Goal: Task Accomplishment & Management: Manage account settings

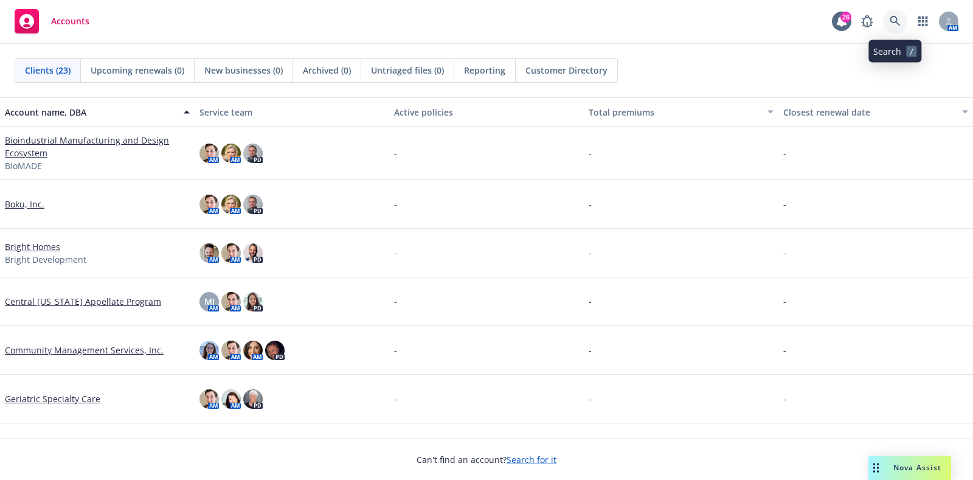
click at [888, 21] on link at bounding box center [895, 21] width 24 height 24
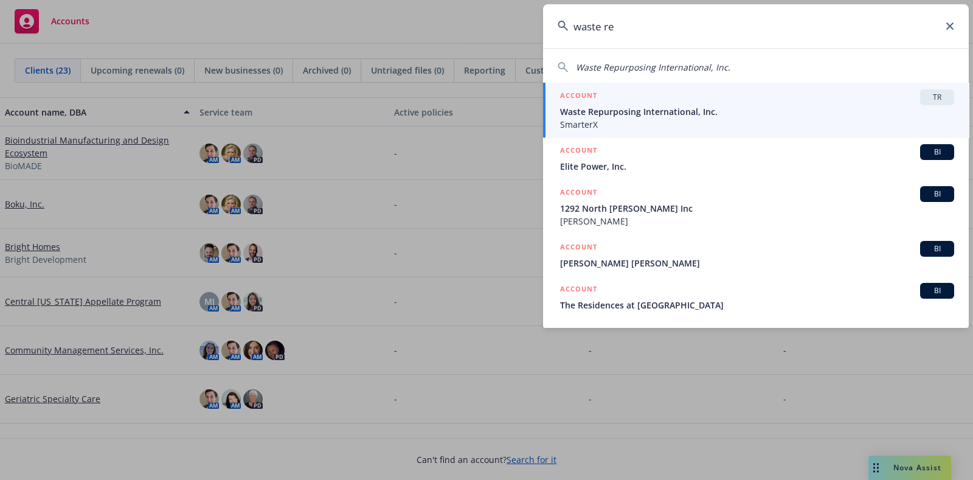
type input "waste re"
click at [933, 97] on span "TR" at bounding box center [937, 97] width 24 height 11
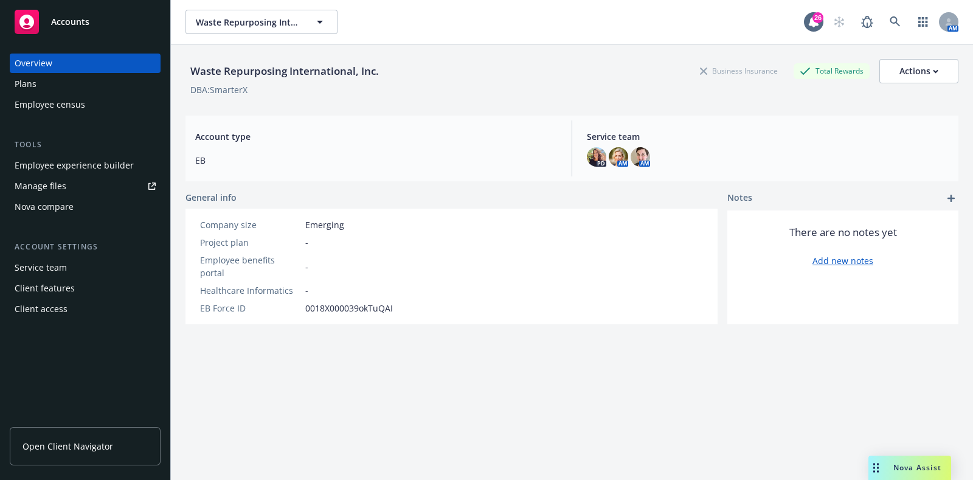
click at [74, 85] on div "Plans" at bounding box center [85, 83] width 141 height 19
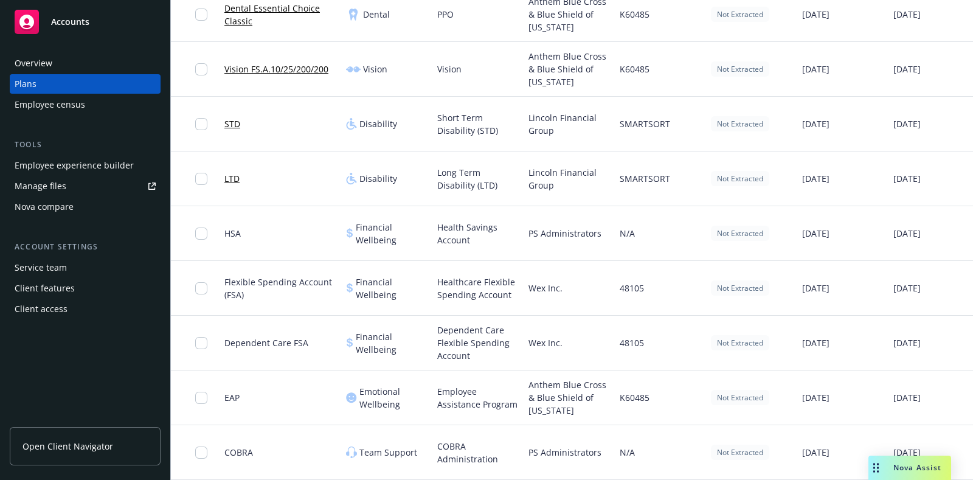
scroll to position [0, 109]
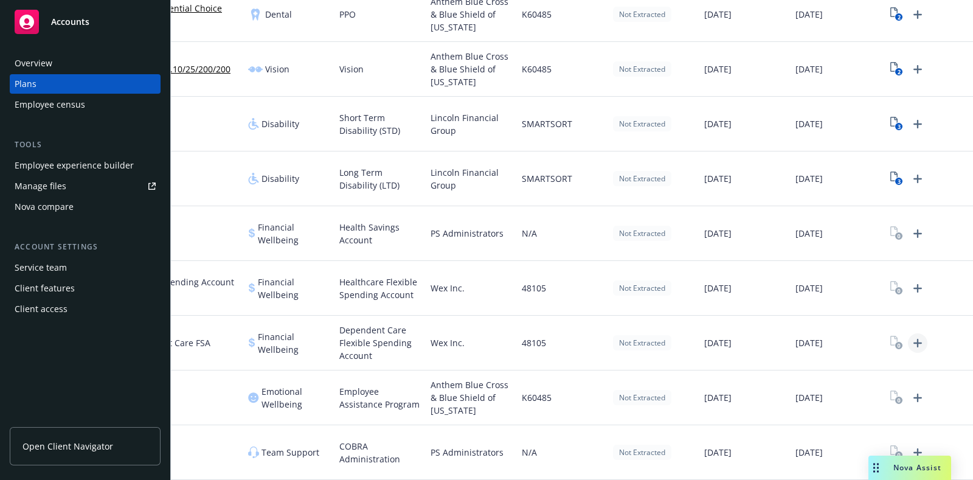
click at [911, 336] on icon "Upload Plan Documents" at bounding box center [918, 343] width 15 height 15
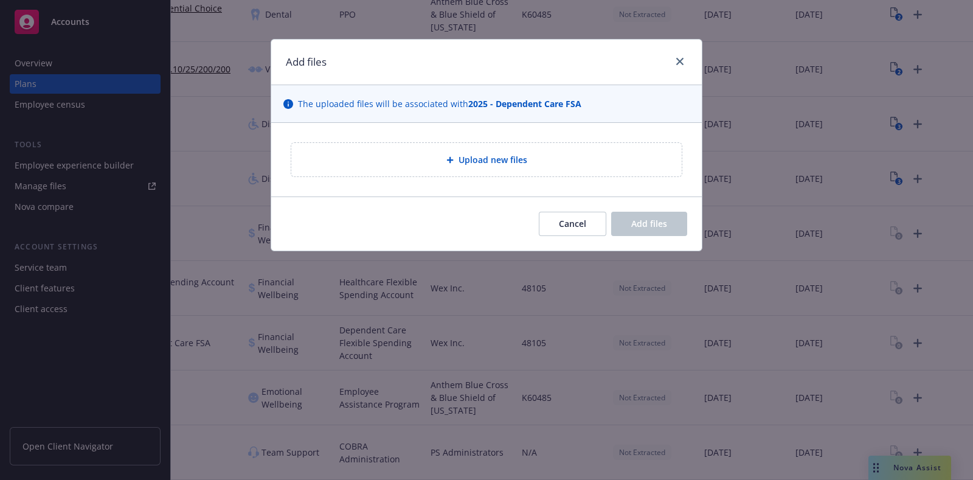
click at [524, 158] on span "Upload new files" at bounding box center [493, 159] width 69 height 13
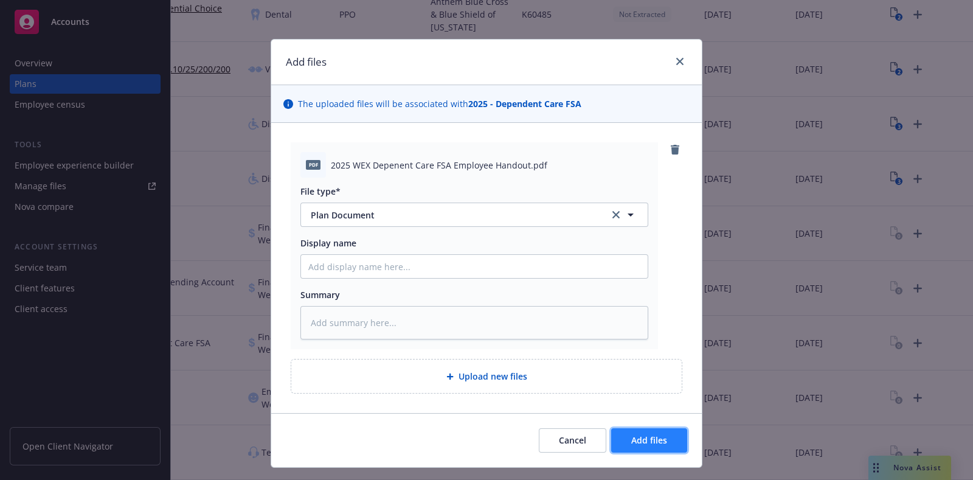
click at [656, 442] on span "Add files" at bounding box center [649, 440] width 36 height 12
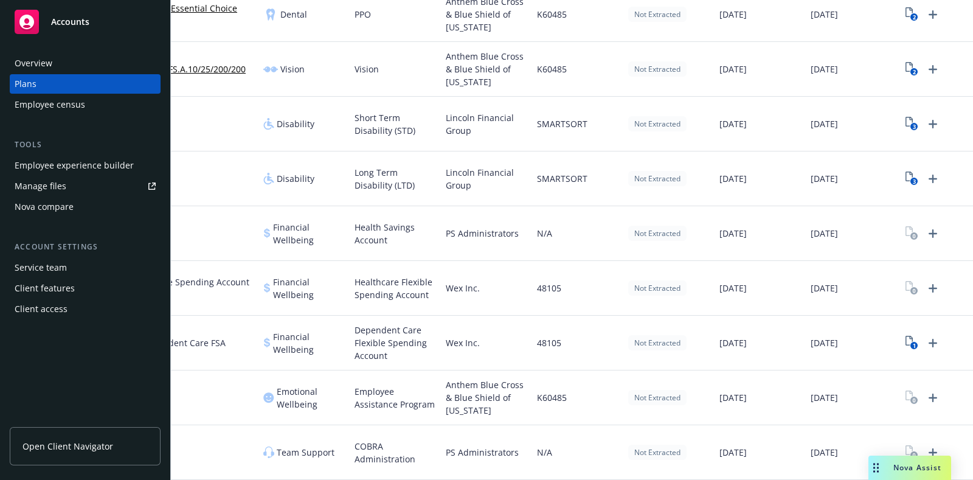
scroll to position [0, 109]
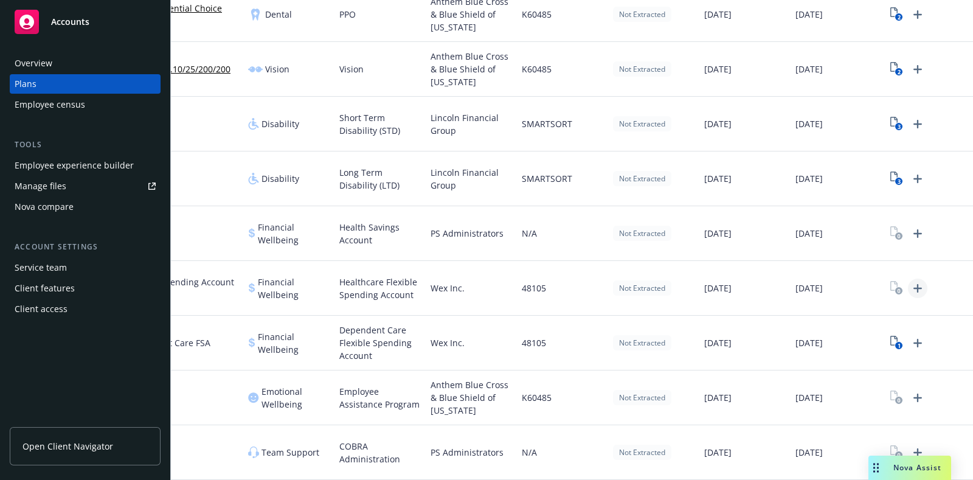
click at [914, 284] on icon "Upload Plan Documents" at bounding box center [918, 288] width 9 height 9
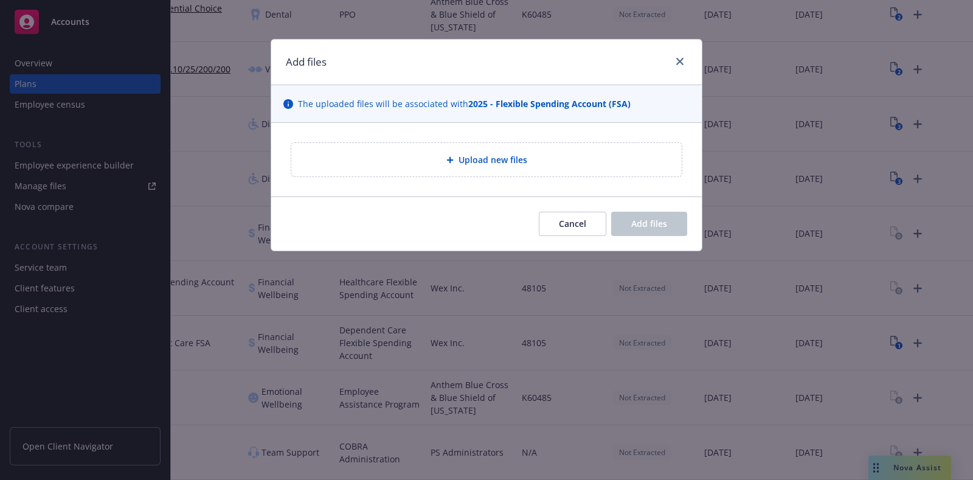
click at [583, 162] on div "Upload new files" at bounding box center [486, 160] width 371 height 14
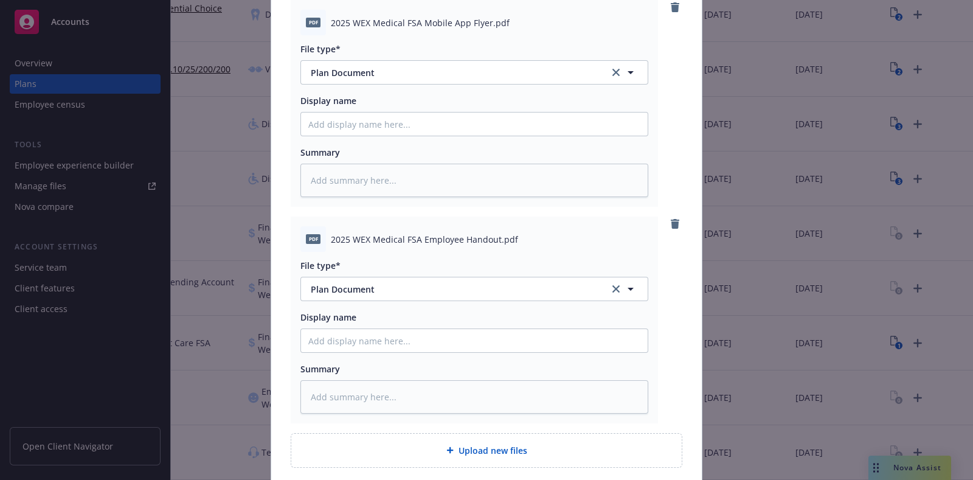
scroll to position [160, 0]
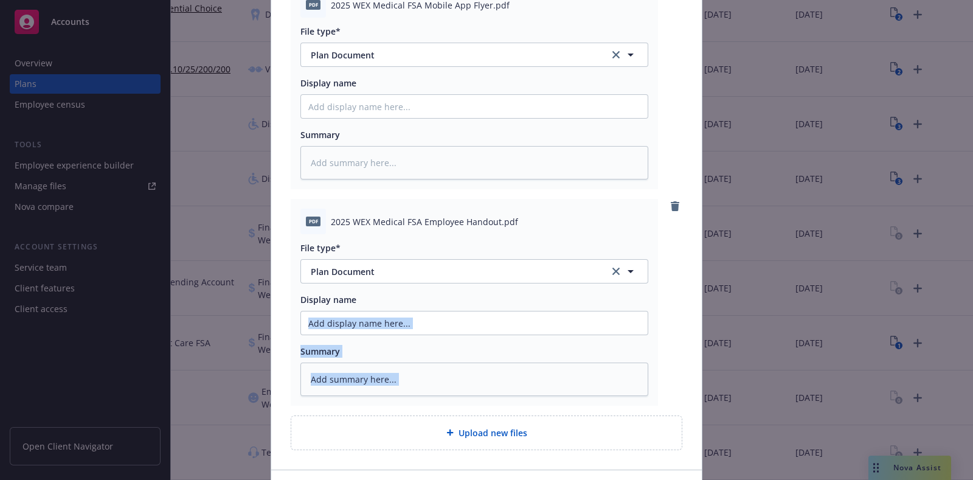
drag, startPoint x: 945, startPoint y: 332, endPoint x: 740, endPoint y: 401, distance: 216.2
click at [931, 344] on div "Add files The uploaded files will be associated with 2025 - Flexible Spending A…" at bounding box center [486, 240] width 973 height 480
click at [596, 420] on div "Upload new files" at bounding box center [486, 432] width 391 height 33
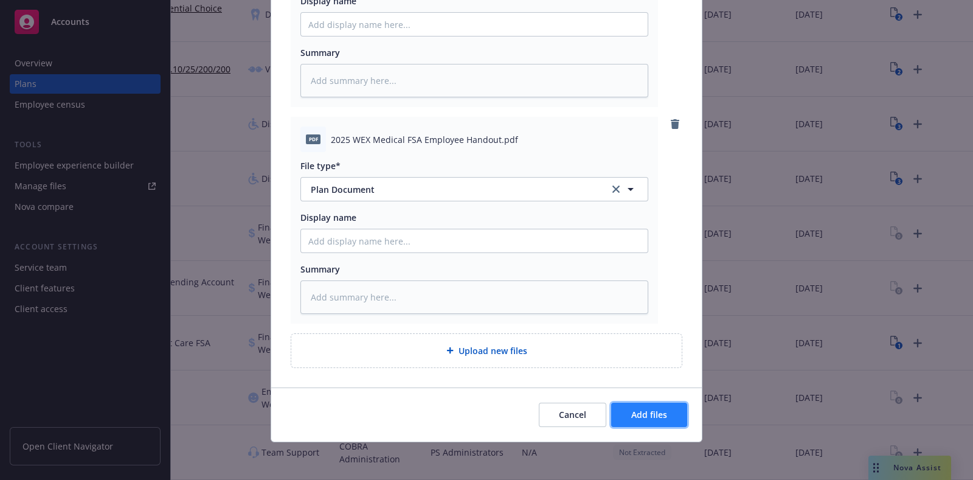
click at [641, 412] on span "Add files" at bounding box center [649, 415] width 36 height 12
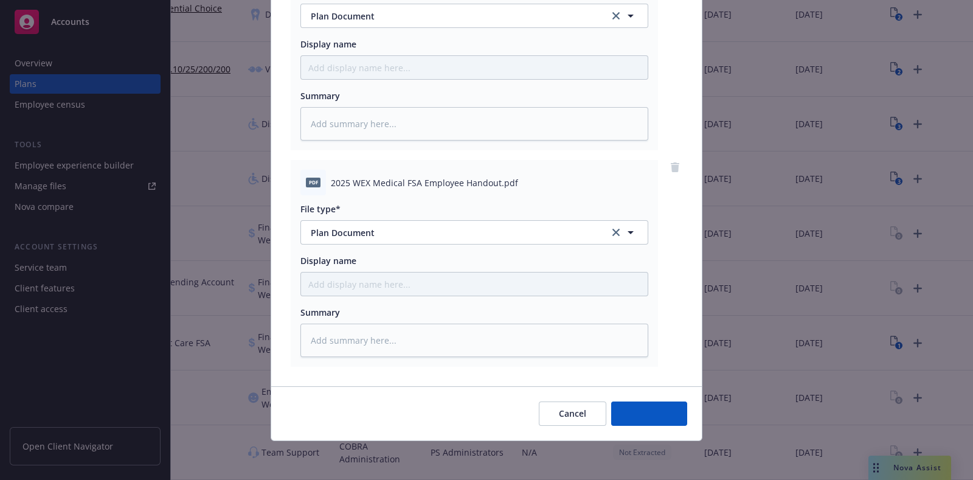
scroll to position [198, 0]
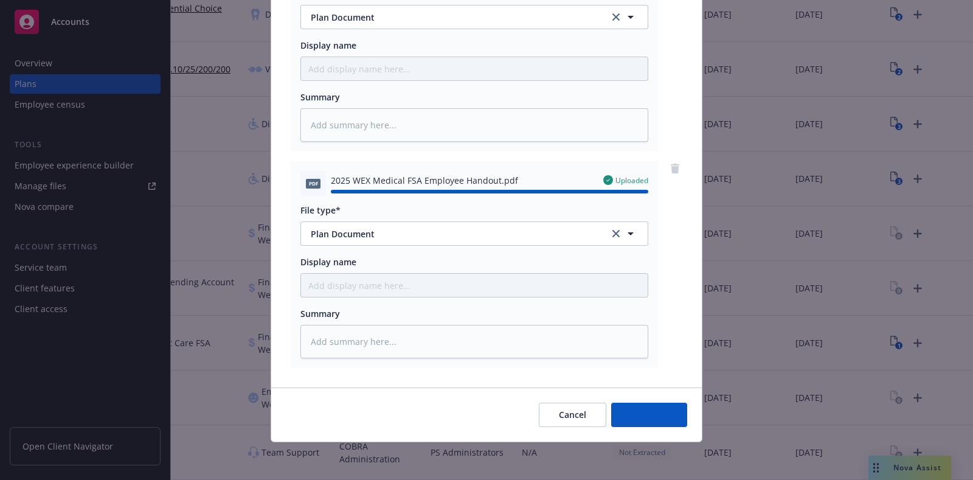
type textarea "x"
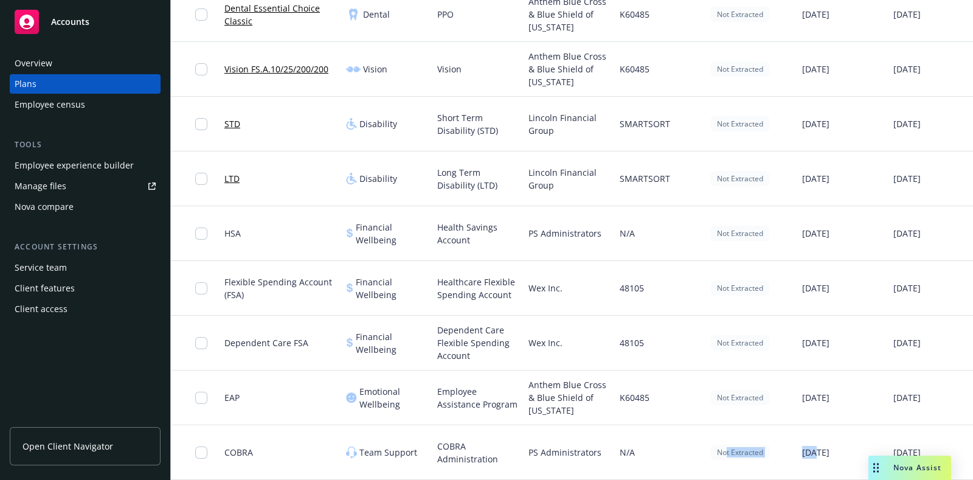
drag, startPoint x: 727, startPoint y: 468, endPoint x: 816, endPoint y: 467, distance: 88.2
click at [816, 467] on div "COBRA Team Support COBRA Administration PS Administrators N/A Not Extracted 04/…" at bounding box center [621, 452] width 900 height 55
drag, startPoint x: 474, startPoint y: 467, endPoint x: 155, endPoint y: 431, distance: 320.7
click at [426, 467] on div "COBRA Team Support COBRA Administration PS Administrators N/A Not Extracted 04/…" at bounding box center [621, 452] width 900 height 55
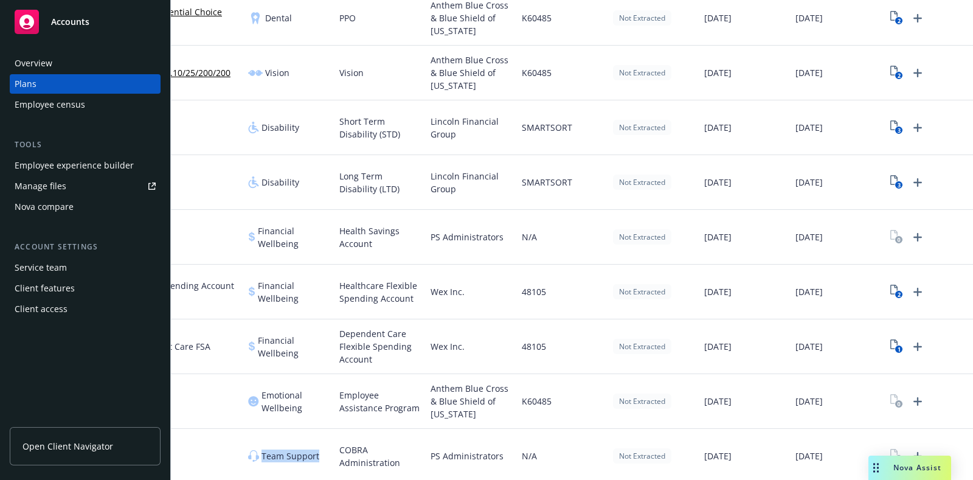
scroll to position [361, 0]
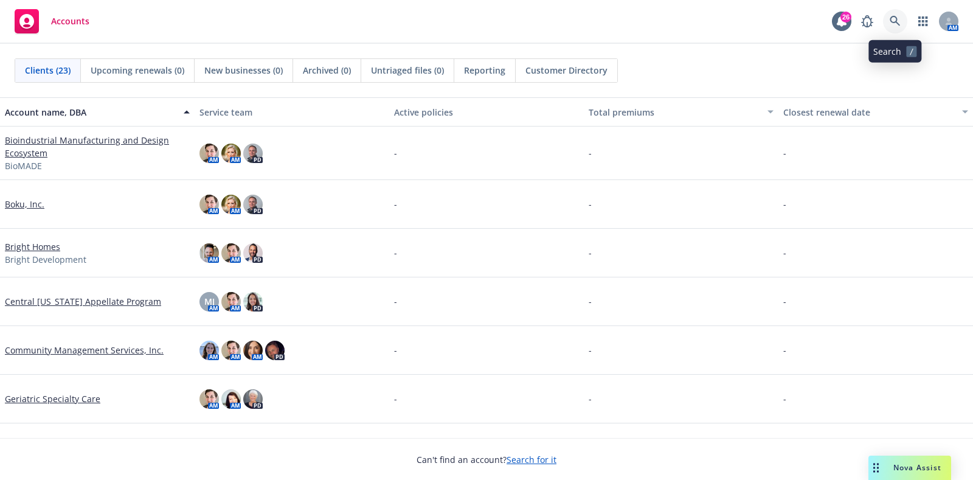
click at [887, 22] on link at bounding box center [895, 21] width 24 height 24
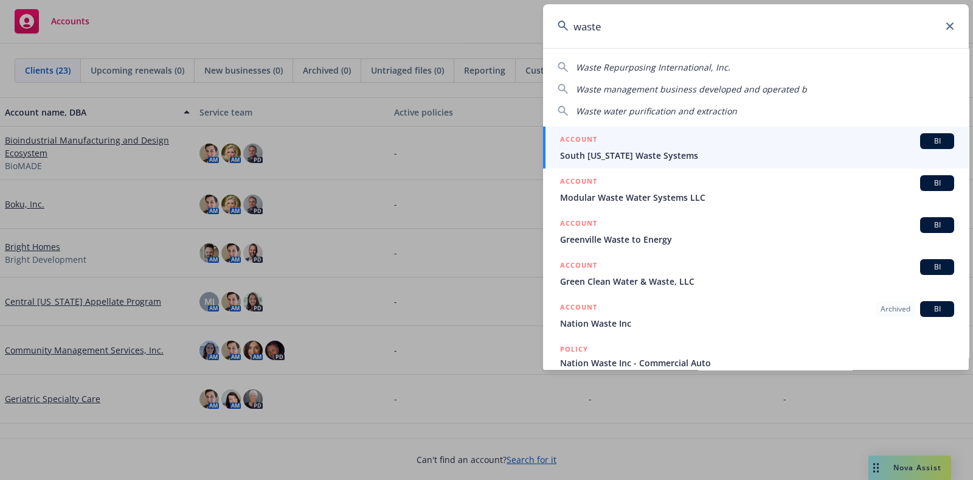
click at [661, 70] on span "Waste Repurposing International, Inc." at bounding box center [653, 67] width 154 height 12
type input "Waste Repurposing International, Inc."
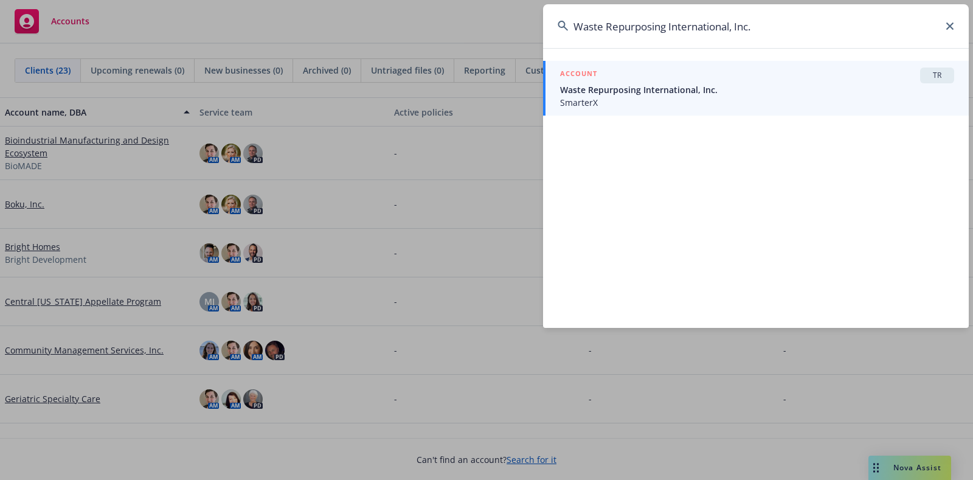
click at [918, 82] on div "ACCOUNT TR" at bounding box center [757, 76] width 394 height 16
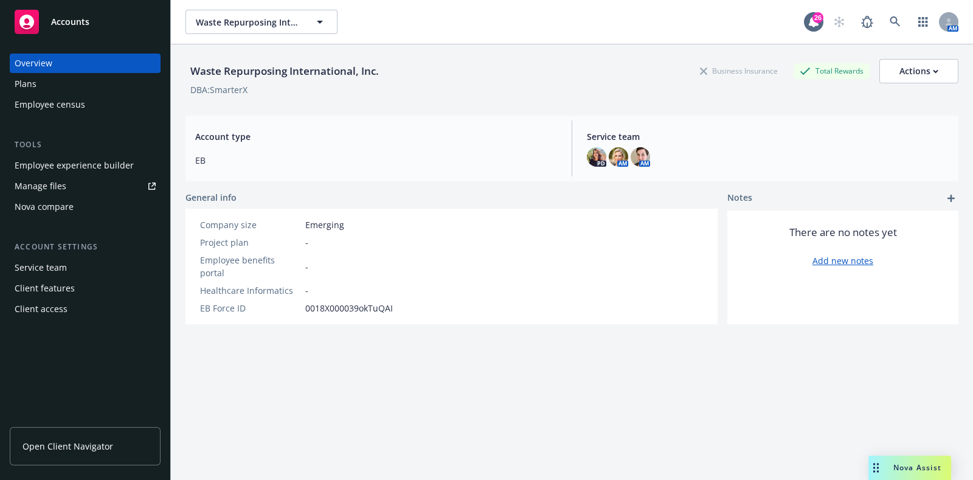
click at [49, 306] on div "Client access" at bounding box center [41, 308] width 53 height 19
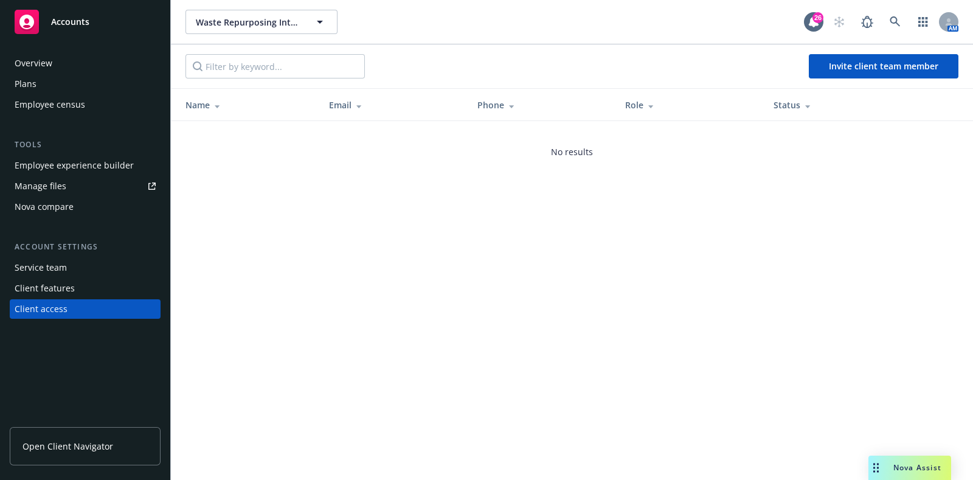
click at [55, 187] on div "Manage files" at bounding box center [41, 185] width 52 height 19
click at [41, 65] on div "Overview" at bounding box center [34, 63] width 38 height 19
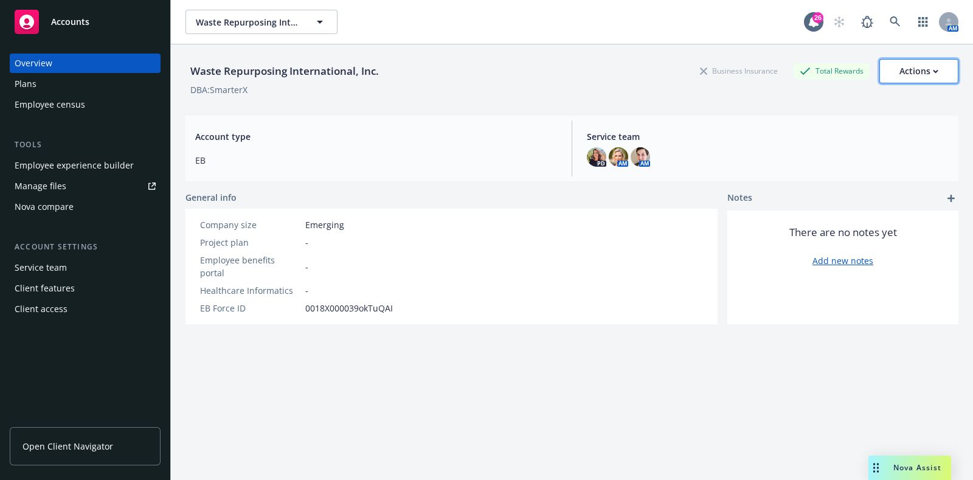
click at [912, 72] on div "Actions" at bounding box center [919, 71] width 39 height 23
click at [897, 102] on link "Edit account summary" at bounding box center [893, 101] width 130 height 24
select select "US"
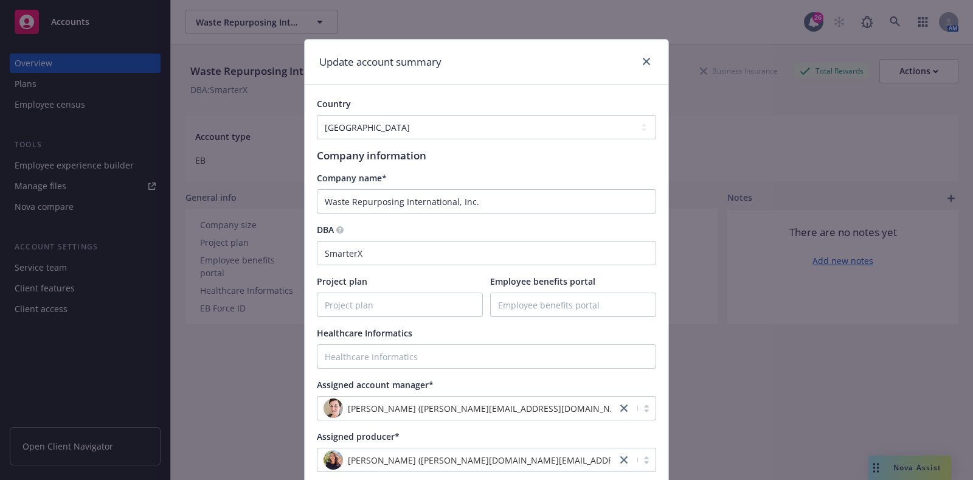
scroll to position [75, 0]
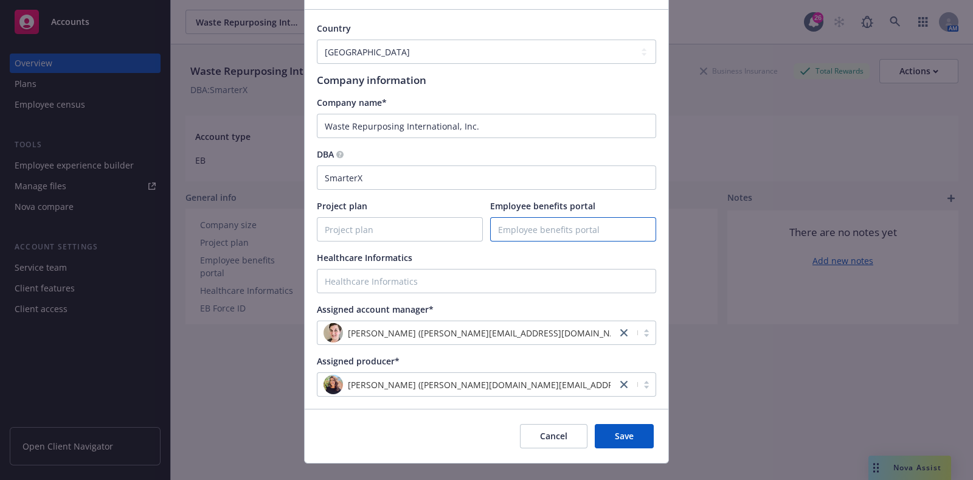
click at [537, 231] on input "Employee benefits portal" at bounding box center [573, 229] width 165 height 23
click at [468, 252] on div "Healthcare Informatics" at bounding box center [486, 257] width 339 height 13
click at [640, 440] on button "Save" at bounding box center [624, 436] width 59 height 24
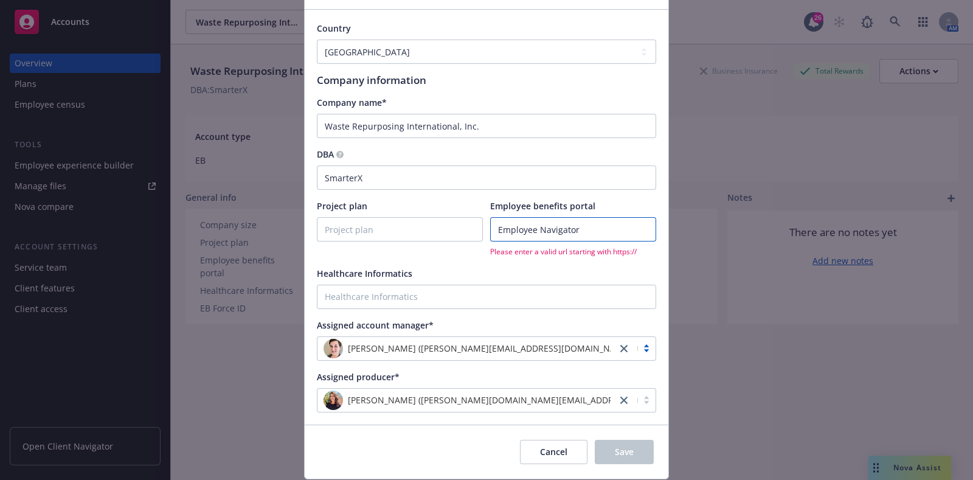
drag, startPoint x: 581, startPoint y: 229, endPoint x: 391, endPoint y: 220, distance: 190.0
click at [392, 220] on div "Project plan Employee benefits portal Employee Navigator Please enter a valid u…" at bounding box center [486, 228] width 339 height 57
paste input "https://www.employeenavigator.com/"
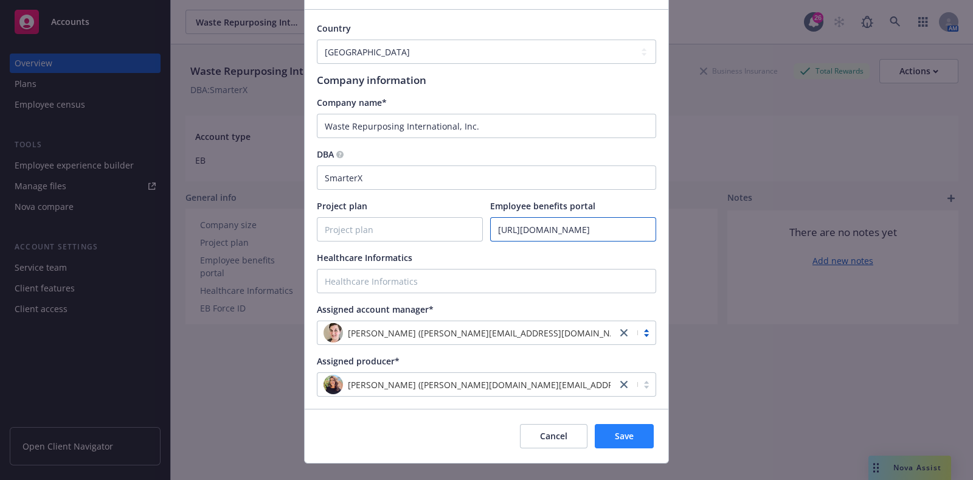
type input "https://www.employeenavigator.com/"
click at [617, 439] on span "Save" at bounding box center [624, 436] width 19 height 12
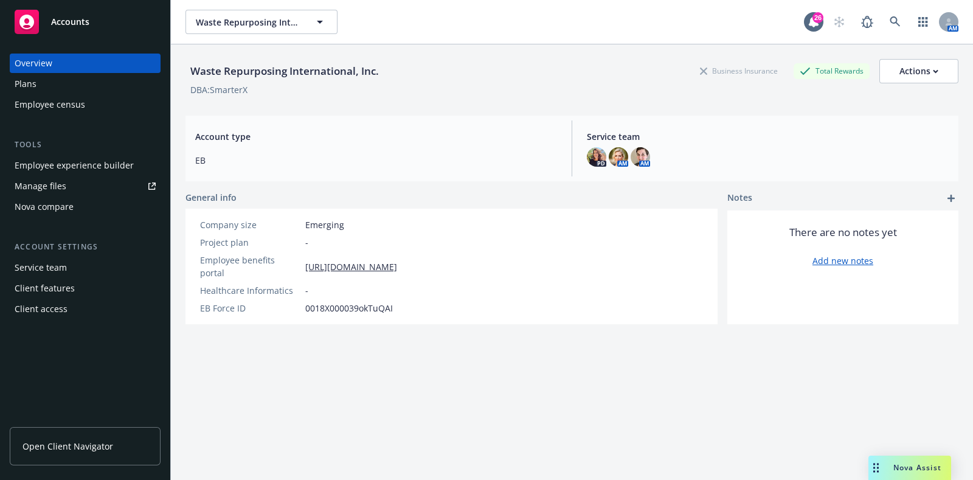
click at [62, 450] on span "Open Client Navigator" at bounding box center [68, 446] width 91 height 13
click at [304, 27] on button "Waste Repurposing International, Inc." at bounding box center [262, 22] width 152 height 24
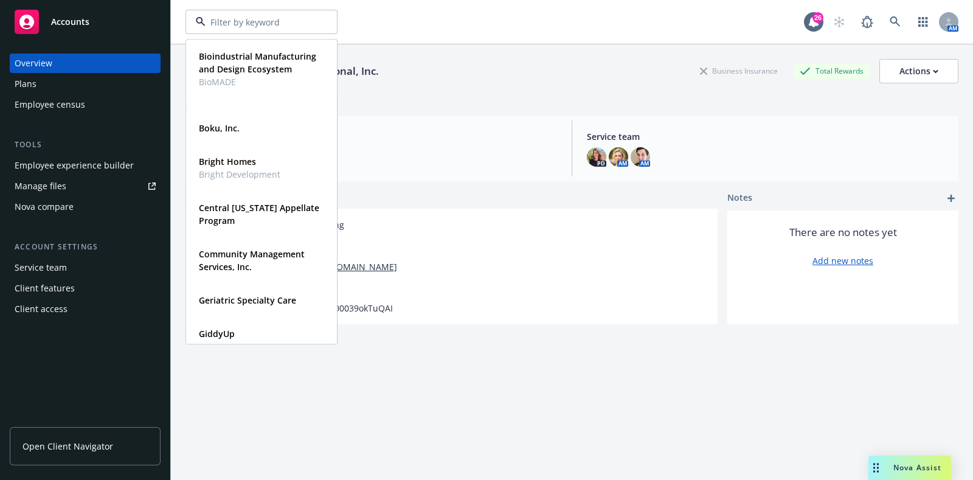
click at [548, 51] on div "Waste Repurposing International, Inc. Business Insurance Total Rewards Actions …" at bounding box center [572, 74] width 773 height 61
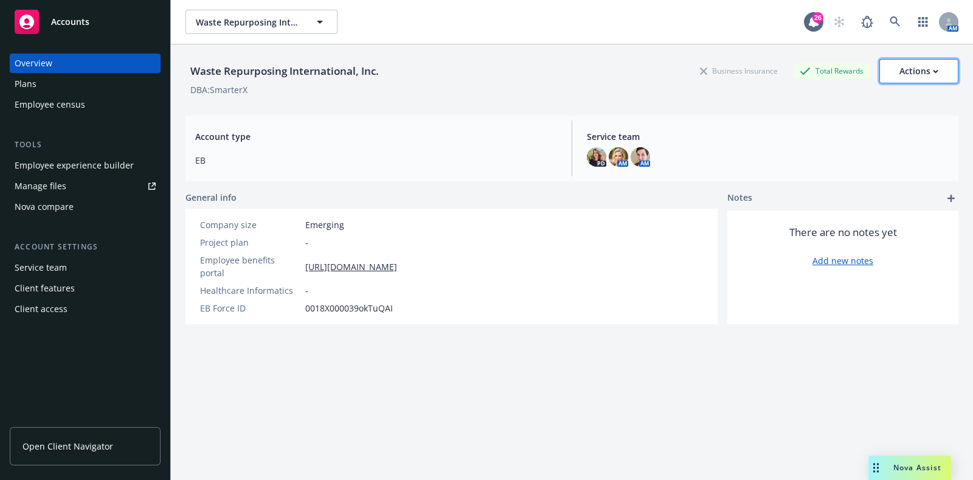
click at [900, 73] on div "Actions" at bounding box center [919, 71] width 39 height 23
click at [533, 86] on div "DBA: SmarterX" at bounding box center [572, 89] width 773 height 13
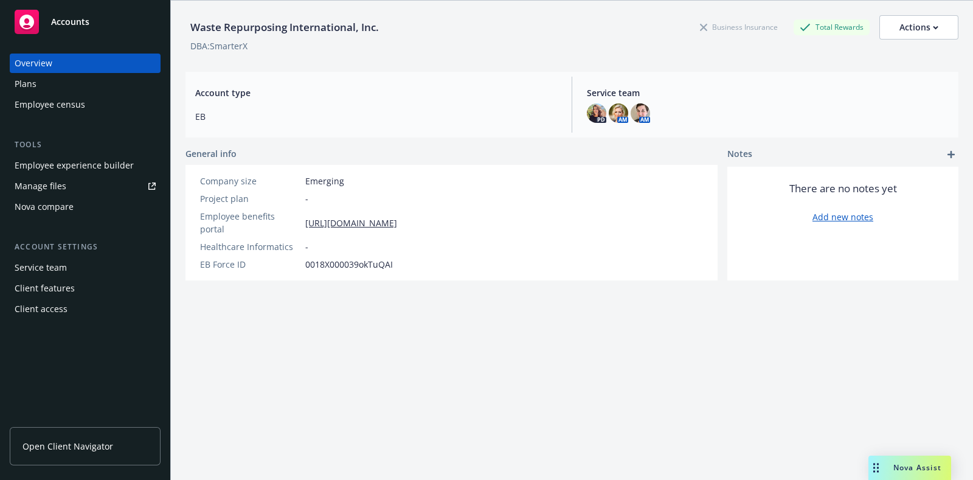
scroll to position [0, 0]
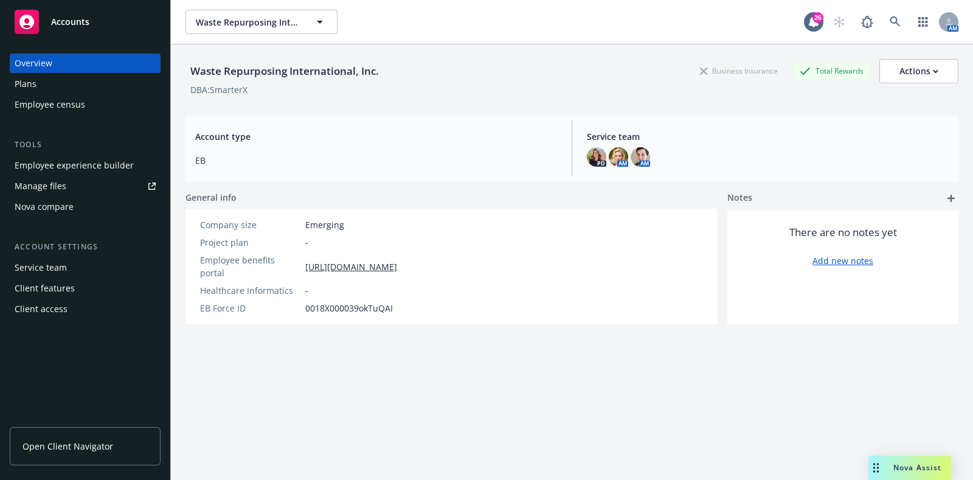
click at [64, 64] on div "Overview" at bounding box center [85, 63] width 141 height 19
click at [46, 89] on div "Plans" at bounding box center [85, 83] width 141 height 19
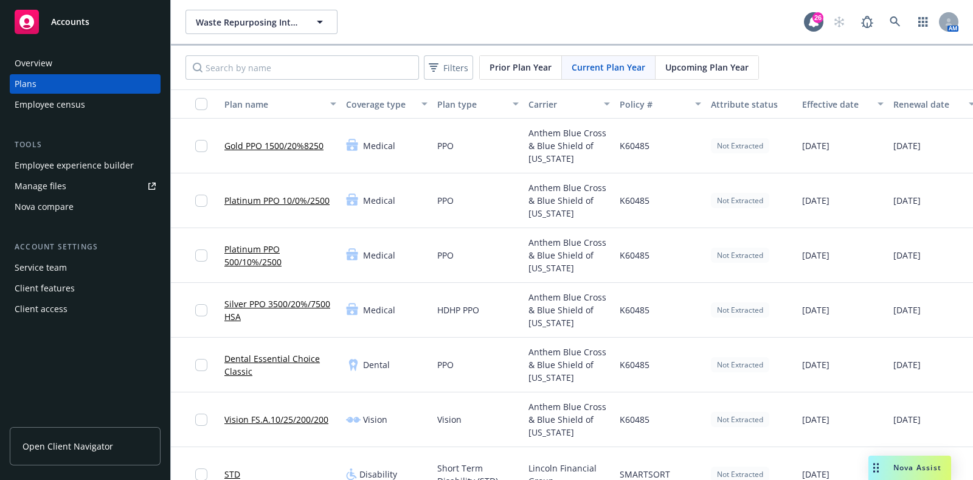
click at [38, 61] on div "Overview" at bounding box center [34, 63] width 38 height 19
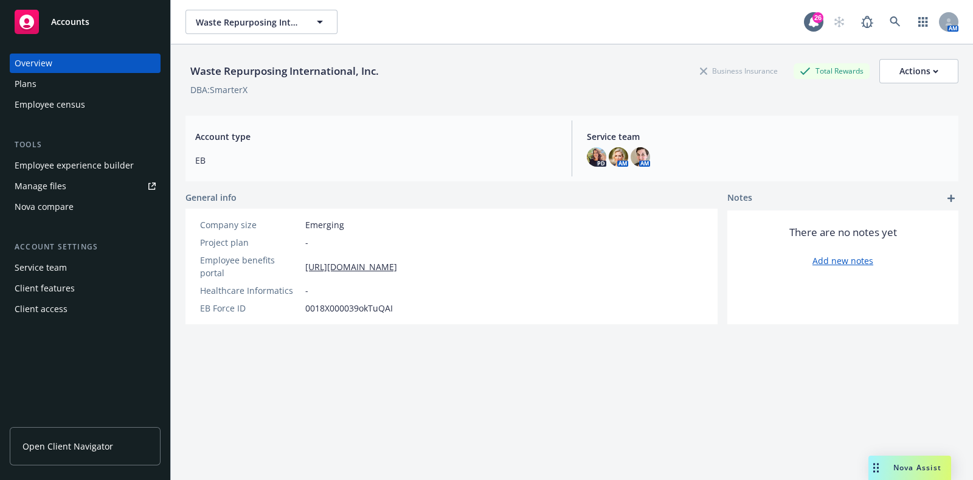
click at [65, 445] on span "Open Client Navigator" at bounding box center [68, 446] width 91 height 13
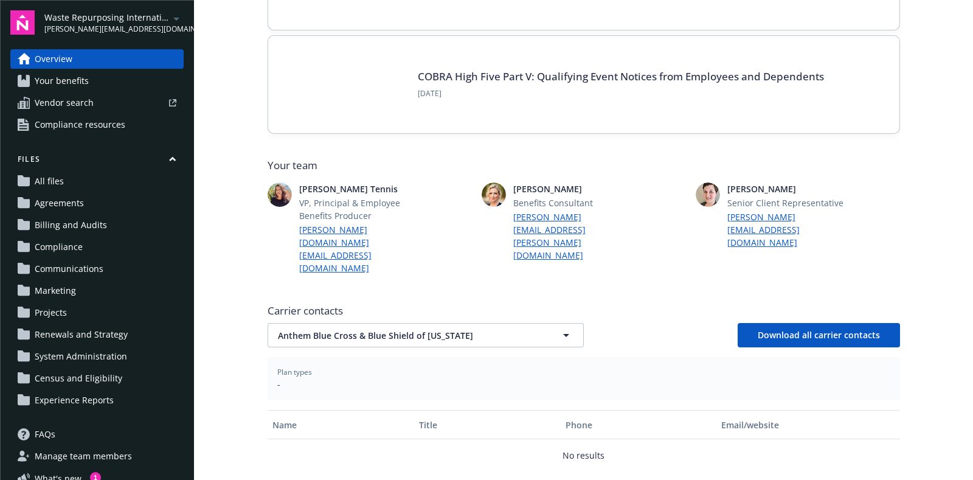
scroll to position [228, 0]
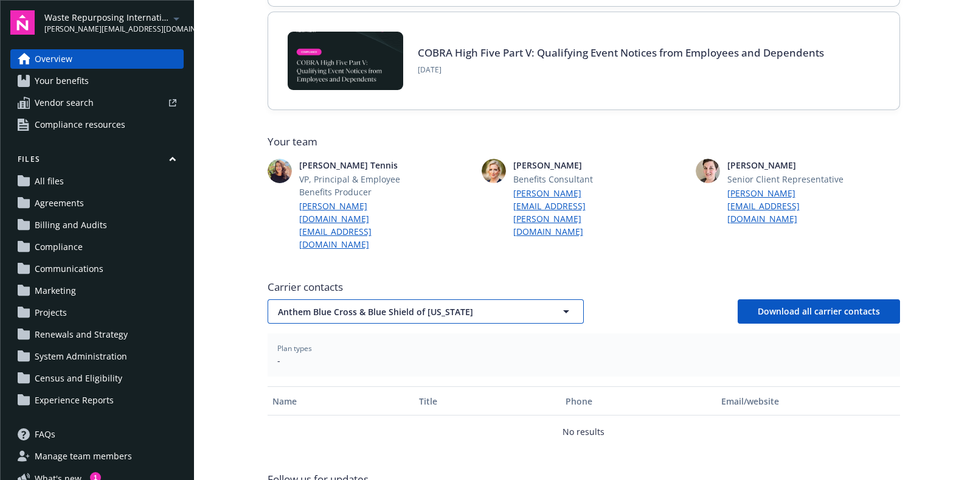
click at [566, 304] on icon "button" at bounding box center [566, 311] width 15 height 15
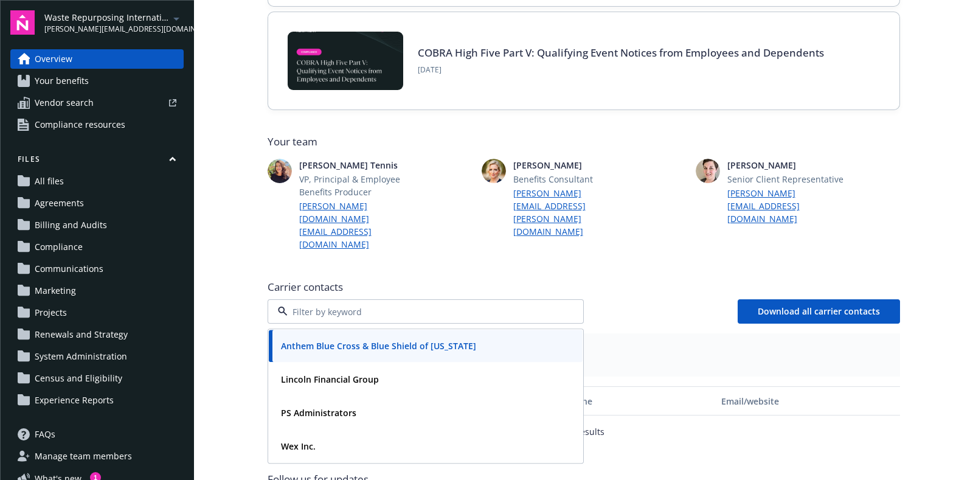
click at [424, 340] on strong "Anthem Blue Cross & Blue Shield of Colorado" at bounding box center [378, 346] width 195 height 12
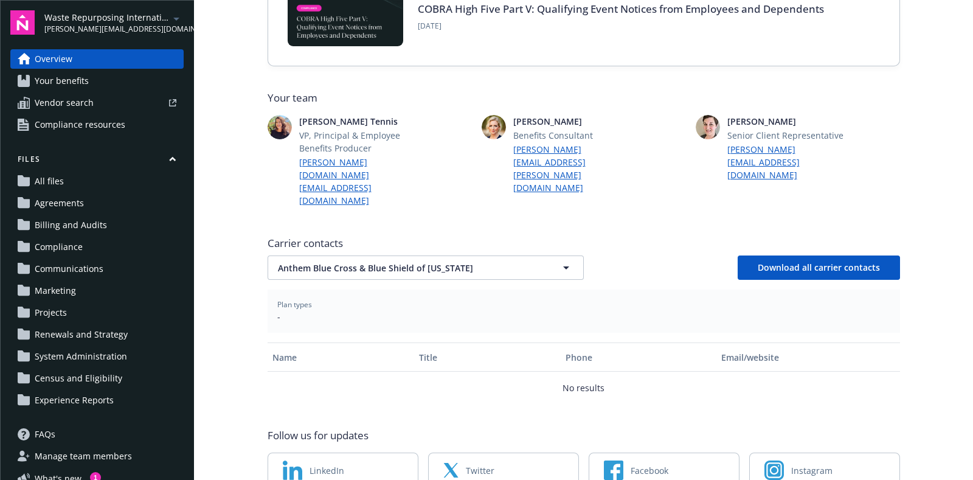
scroll to position [294, 0]
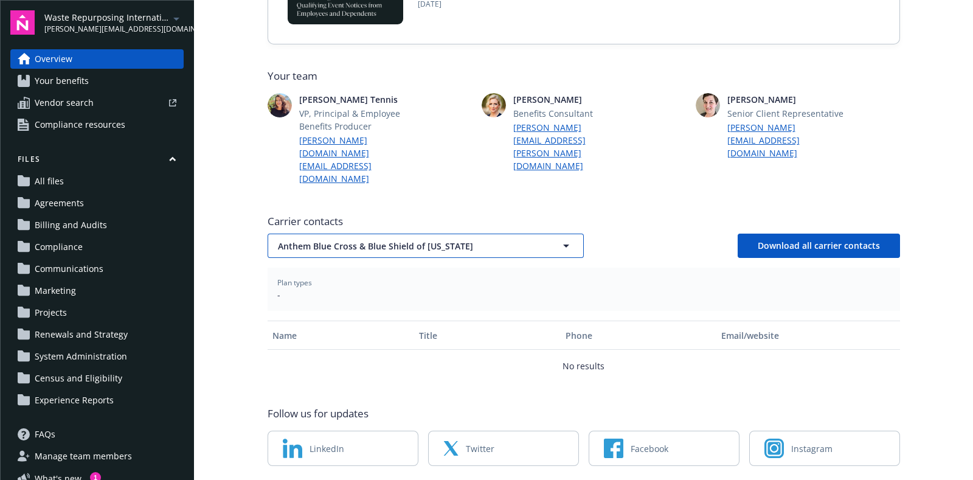
click at [514, 240] on span "Anthem Blue Cross & Blue Shield of Colorado" at bounding box center [404, 246] width 253 height 13
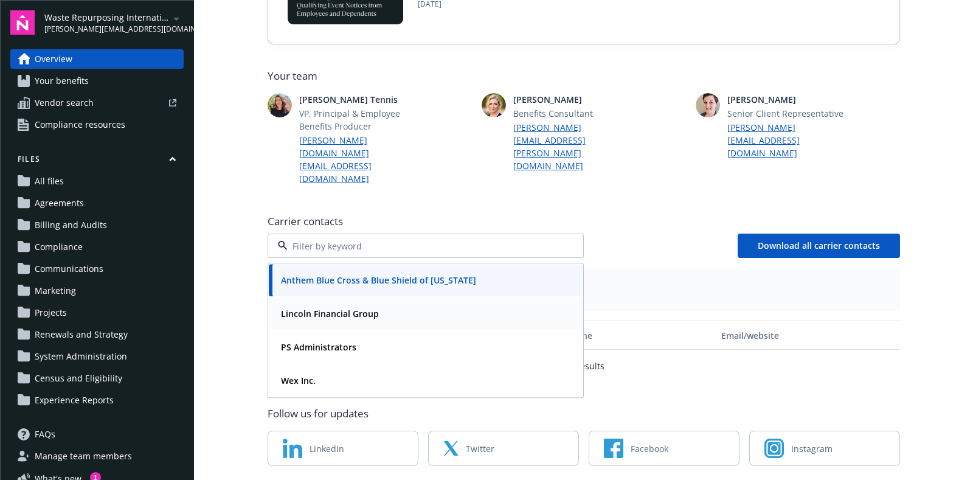
click at [415, 305] on div "Lincoln Financial Group" at bounding box center [425, 314] width 299 height 18
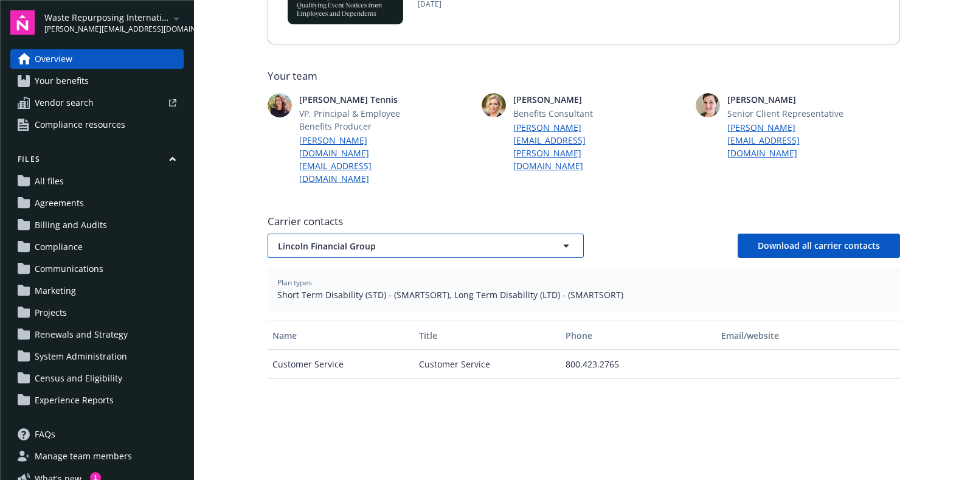
click at [453, 234] on button "Lincoln Financial Group" at bounding box center [426, 246] width 316 height 24
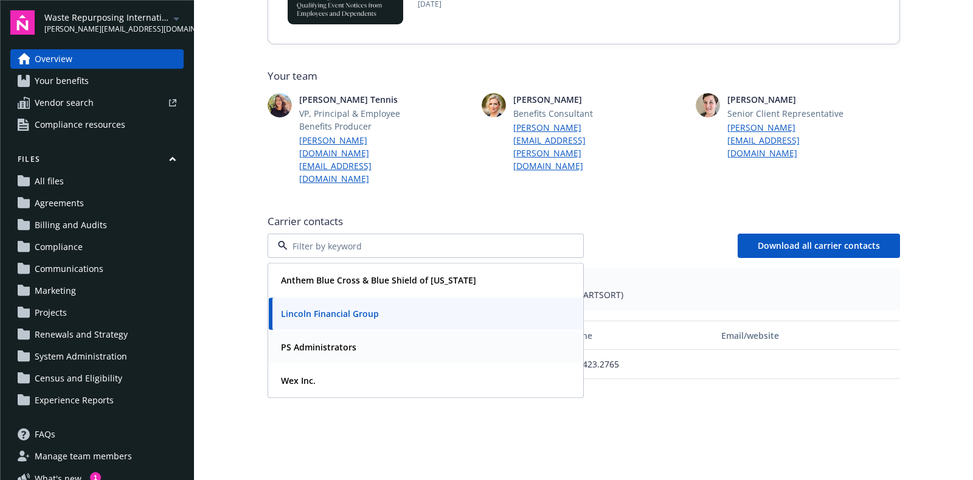
click at [370, 338] on div "PS Administrators" at bounding box center [425, 347] width 299 height 18
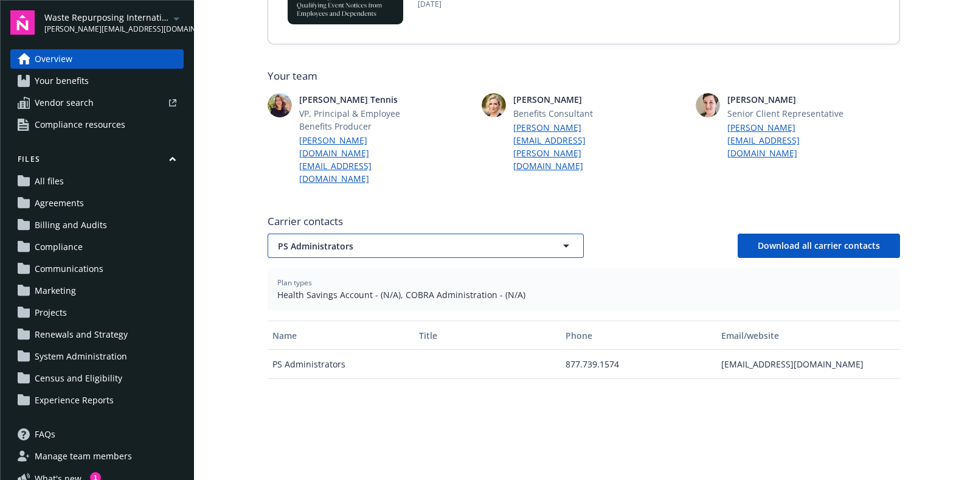
click at [429, 234] on button "PS Administrators" at bounding box center [426, 246] width 316 height 24
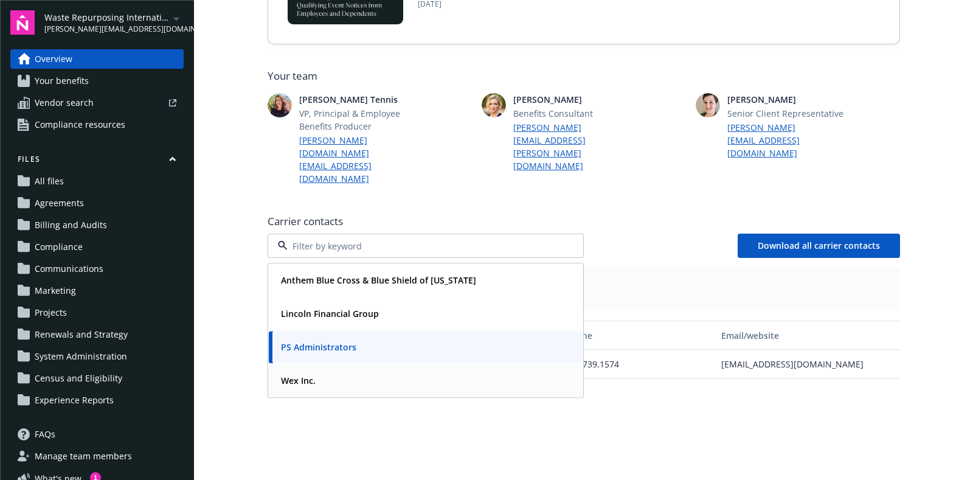
click at [372, 372] on div "Wex Inc." at bounding box center [425, 381] width 299 height 18
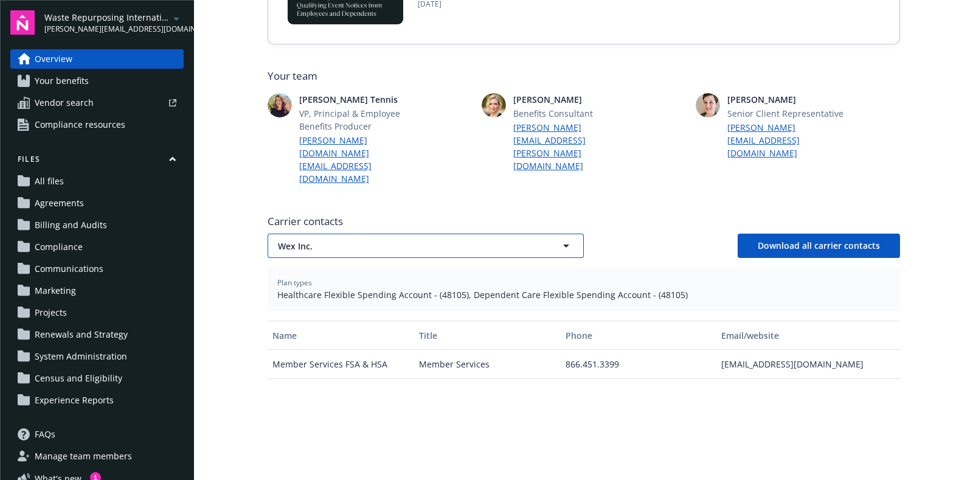
click at [387, 240] on span "Wex Inc." at bounding box center [404, 246] width 253 height 13
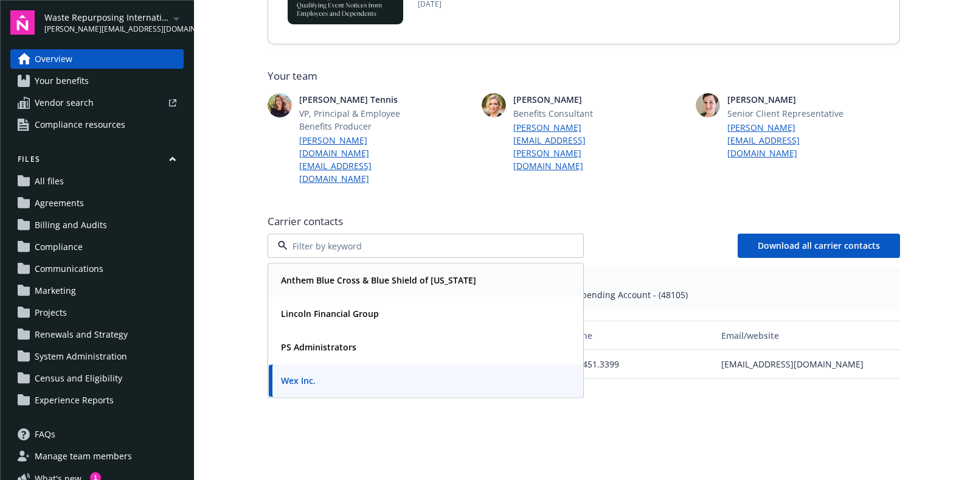
click at [336, 274] on strong "Anthem Blue Cross & Blue Shield of [US_STATE]" at bounding box center [378, 280] width 195 height 12
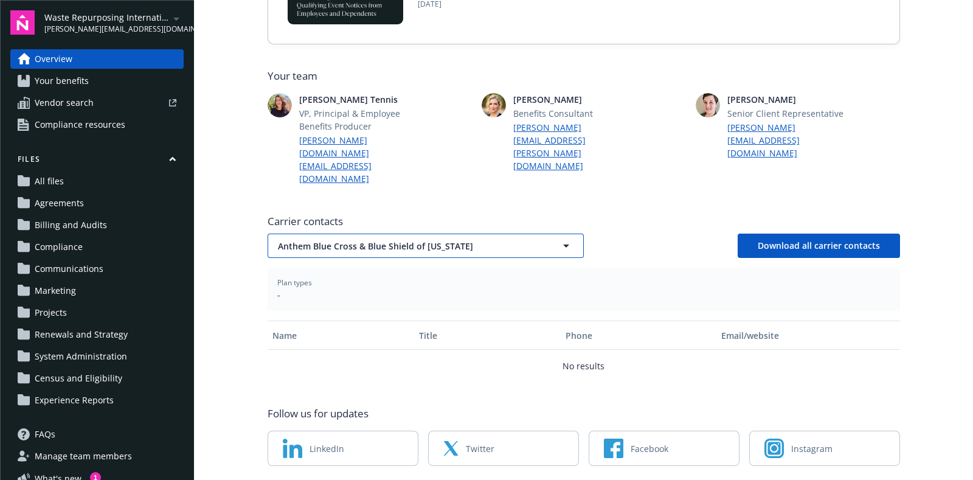
click at [522, 240] on span "Anthem Blue Cross & Blue Shield of [US_STATE]" at bounding box center [404, 246] width 253 height 13
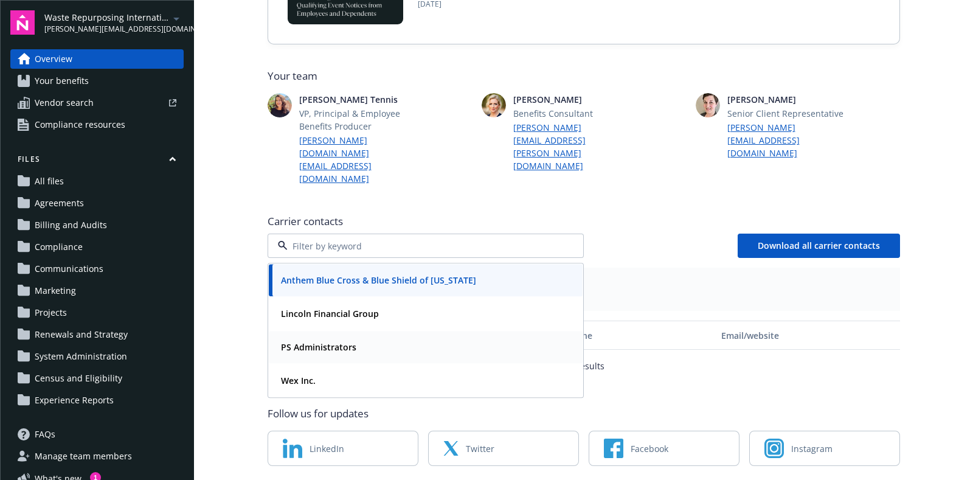
click at [404, 338] on div "PS Administrators" at bounding box center [425, 347] width 299 height 18
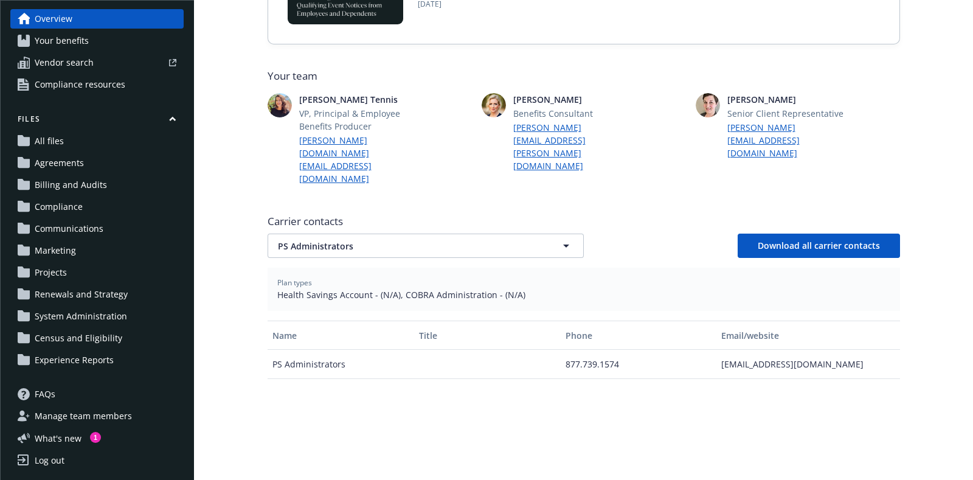
scroll to position [0, 0]
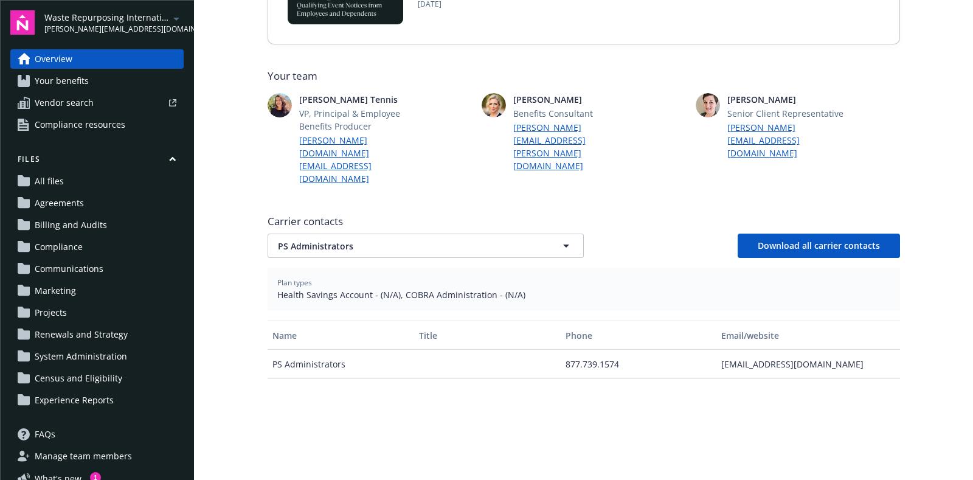
click at [78, 83] on span "Your benefits" at bounding box center [62, 80] width 54 height 19
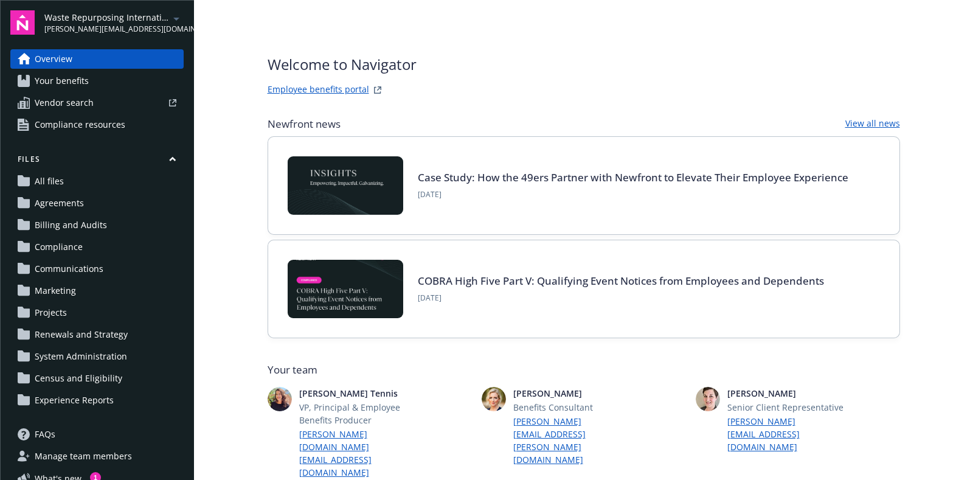
click at [281, 88] on link "Employee benefits portal" at bounding box center [319, 90] width 102 height 15
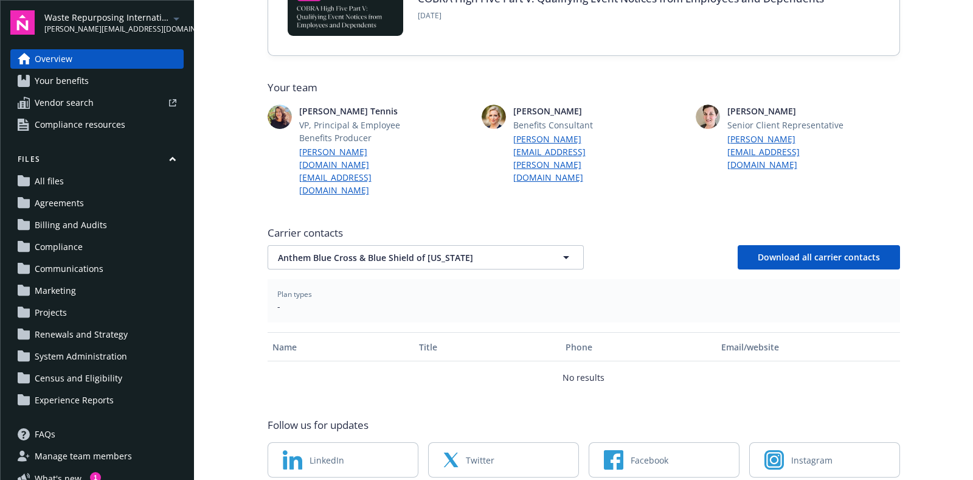
scroll to position [294, 0]
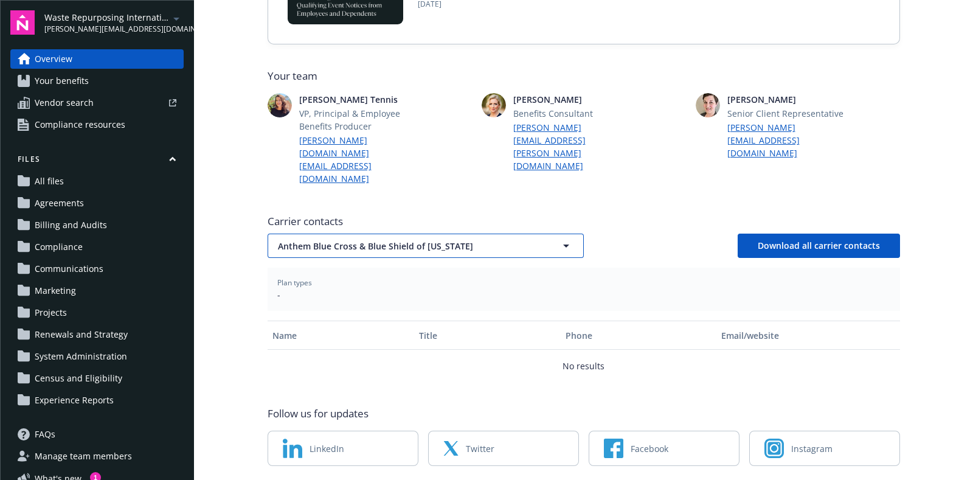
click at [460, 240] on span "Anthem Blue Cross & Blue Shield of [US_STATE]" at bounding box center [404, 246] width 253 height 13
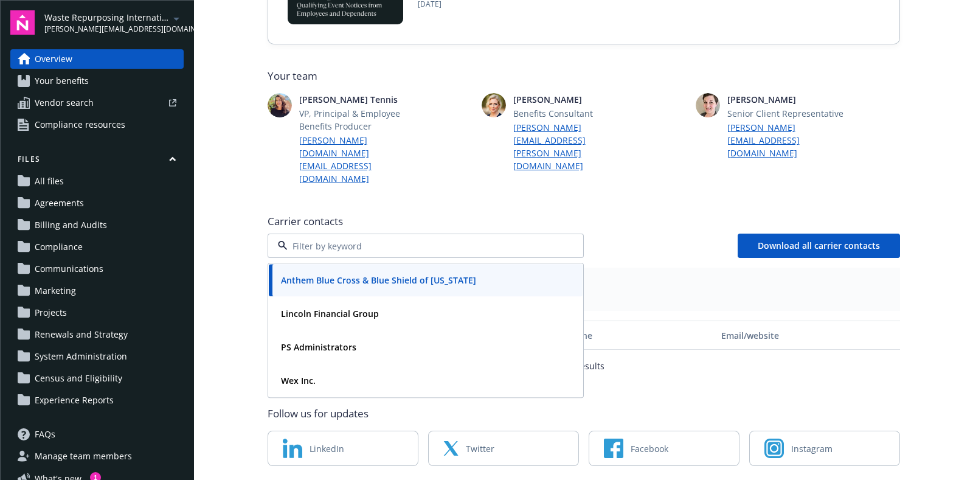
click at [644, 234] on div "Anthem Blue Cross & Blue Shield of [US_STATE] Lincoln Financial Group PS Admini…" at bounding box center [584, 246] width 633 height 24
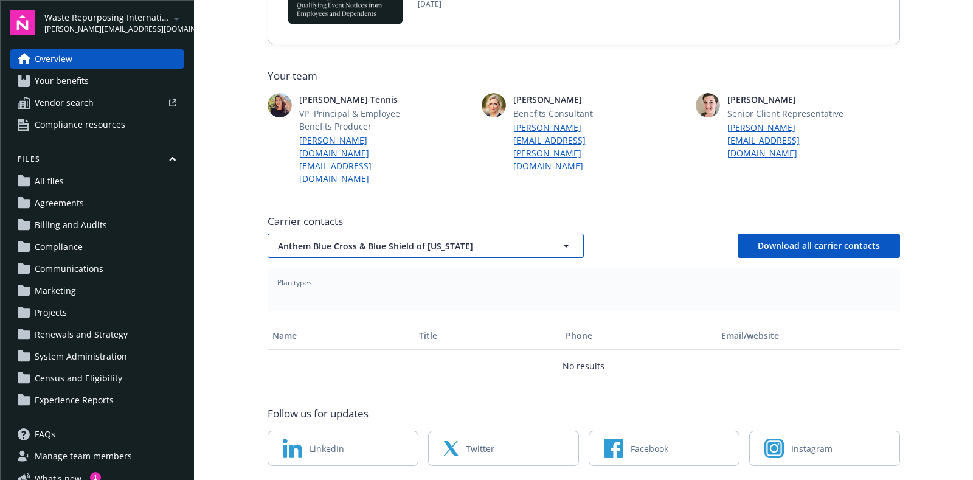
click at [444, 240] on span "Anthem Blue Cross & Blue Shield of [US_STATE]" at bounding box center [404, 246] width 253 height 13
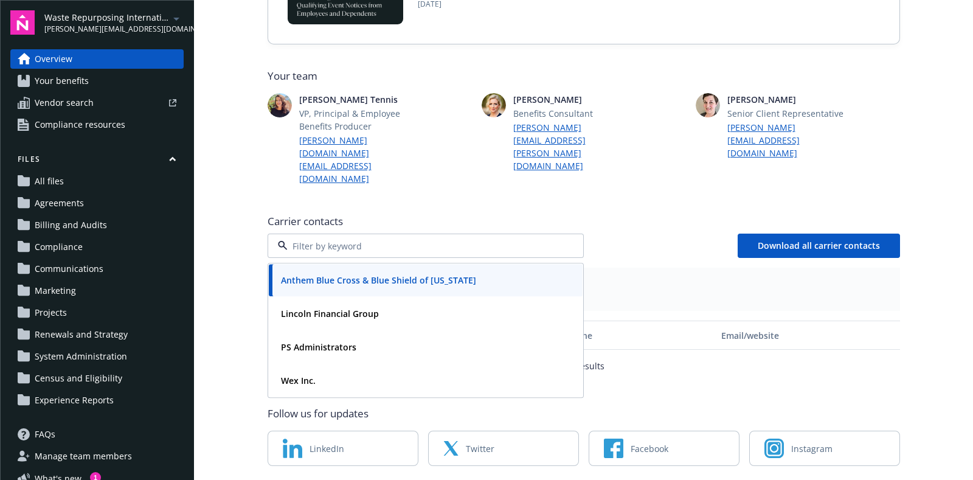
click at [667, 214] on span "Carrier contacts" at bounding box center [584, 221] width 633 height 15
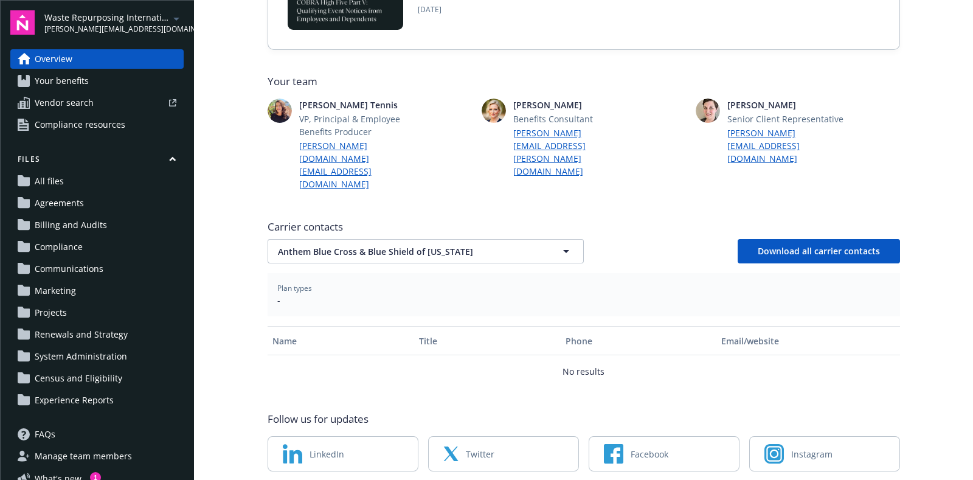
scroll to position [283, 0]
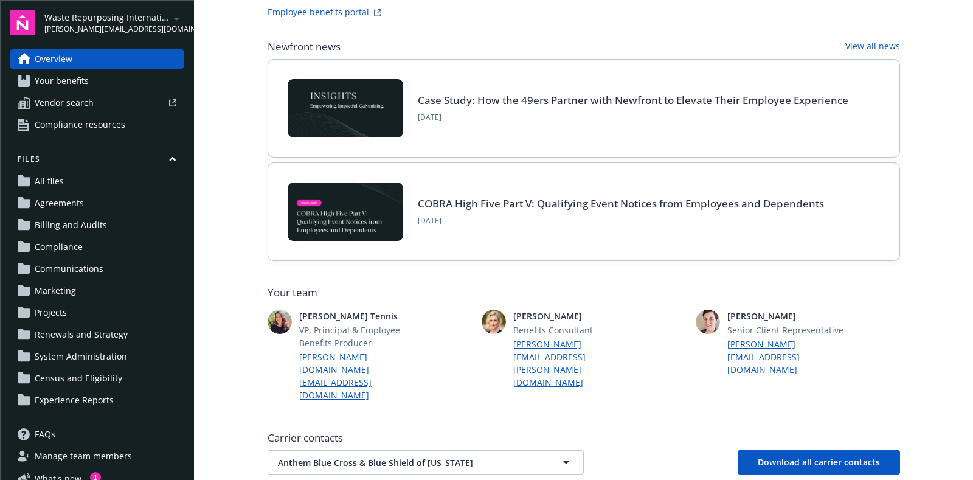
scroll to position [151, 0]
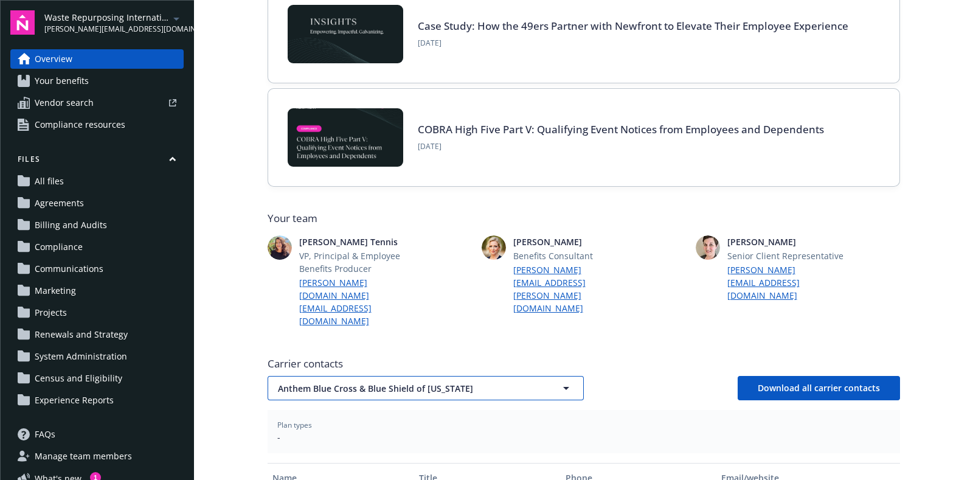
click at [533, 376] on button "Anthem Blue Cross & Blue Shield of [US_STATE]" at bounding box center [426, 388] width 316 height 24
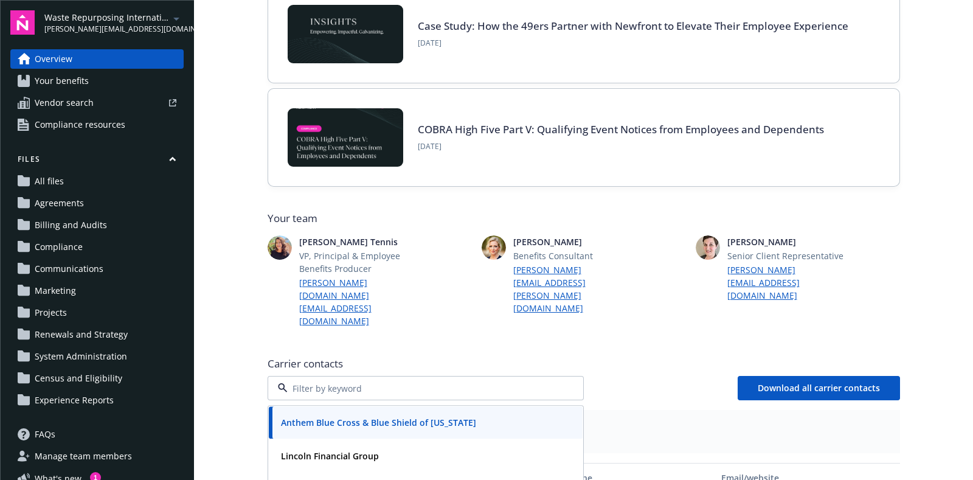
click at [461, 414] on div "Anthem Blue Cross & Blue Shield of [US_STATE]" at bounding box center [377, 423] width 203 height 18
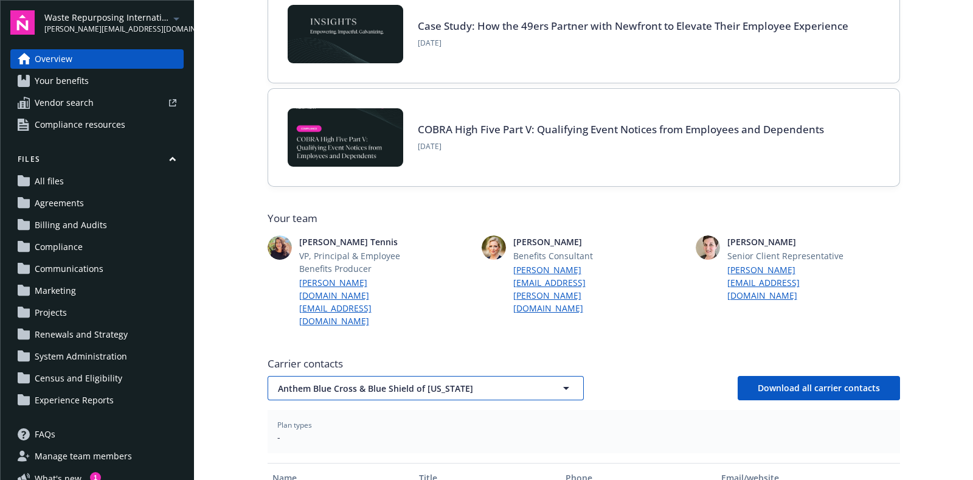
click at [559, 381] on icon "button" at bounding box center [566, 388] width 15 height 15
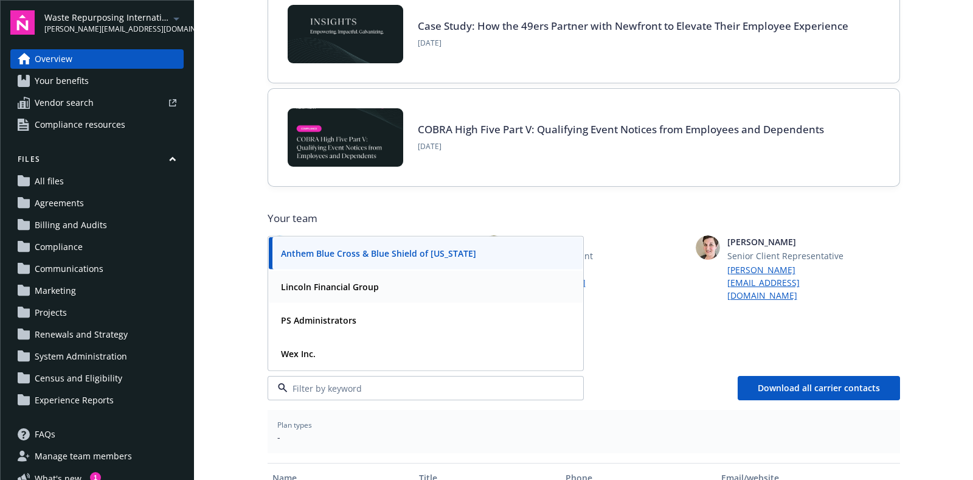
click at [370, 278] on div "Lincoln Financial Group" at bounding box center [328, 287] width 105 height 18
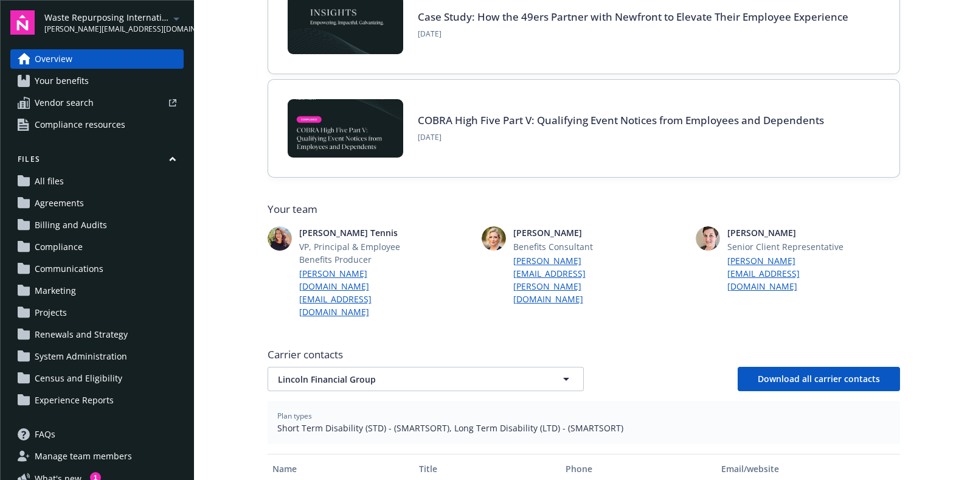
scroll to position [251, 0]
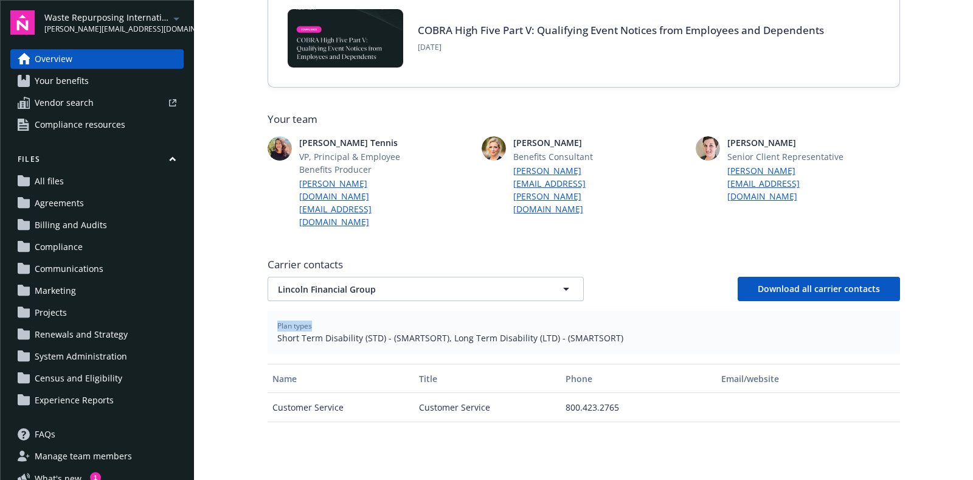
drag, startPoint x: 959, startPoint y: 269, endPoint x: 956, endPoint y: 277, distance: 8.3
click at [956, 276] on main "Welcome to Navigator Employee benefits portal Newfront news View all news Case …" at bounding box center [583, 240] width 779 height 480
click at [499, 277] on button "Lincoln Financial Group" at bounding box center [426, 289] width 316 height 24
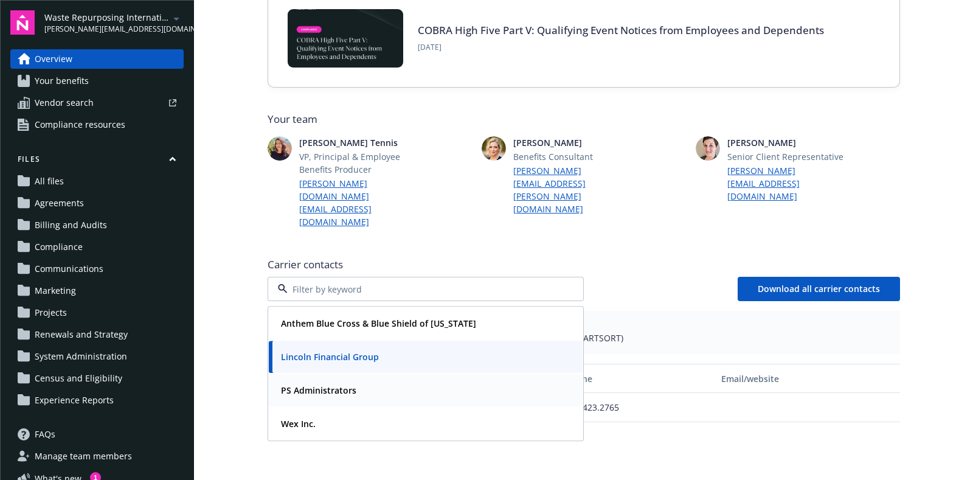
click at [347, 384] on strong "PS Administrators" at bounding box center [318, 390] width 75 height 12
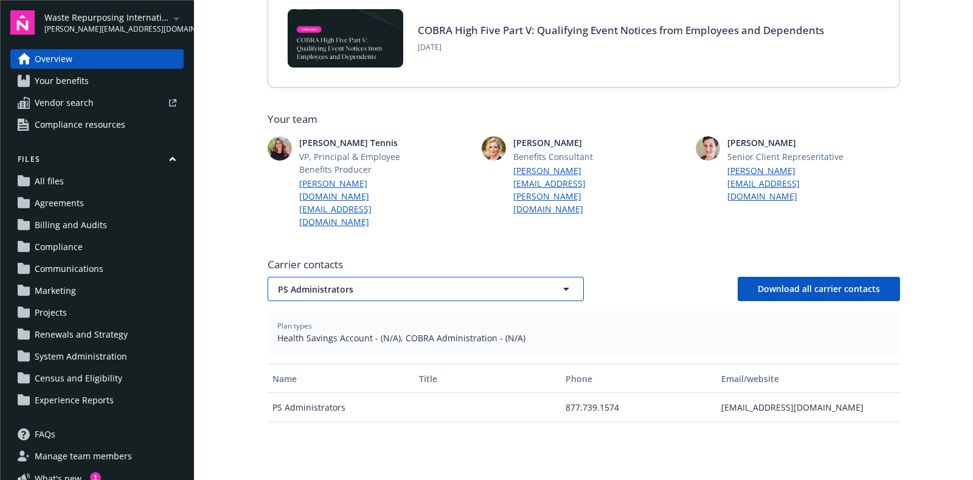
click at [395, 277] on button "PS Administrators" at bounding box center [426, 289] width 316 height 24
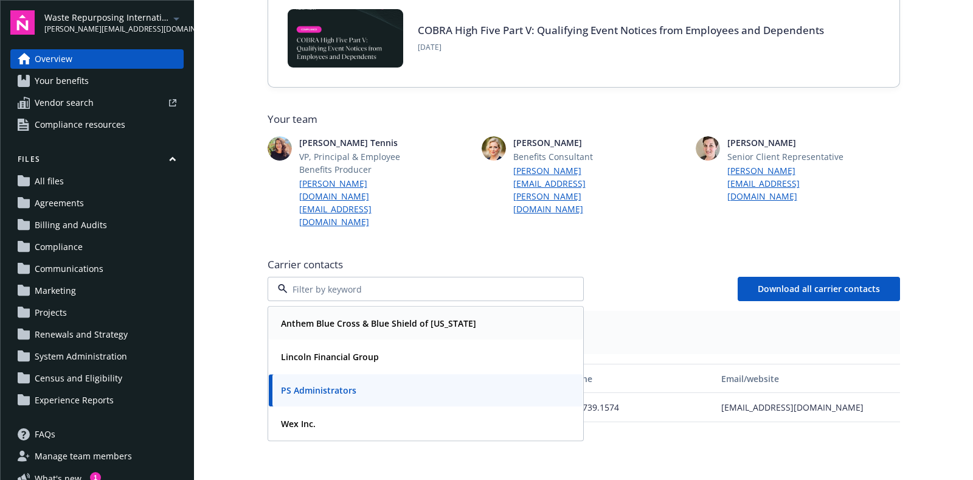
click at [353, 318] on strong "Anthem Blue Cross & Blue Shield of [US_STATE]" at bounding box center [378, 324] width 195 height 12
